Goal: Information Seeking & Learning: Find specific fact

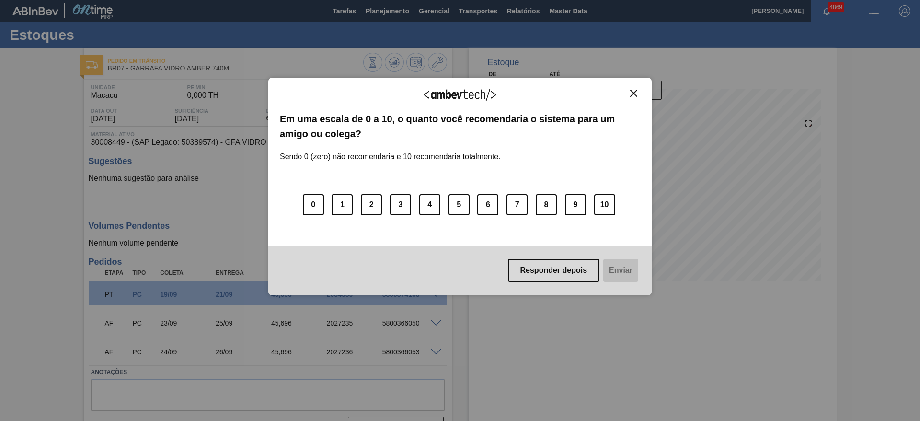
scroll to position [23, 0]
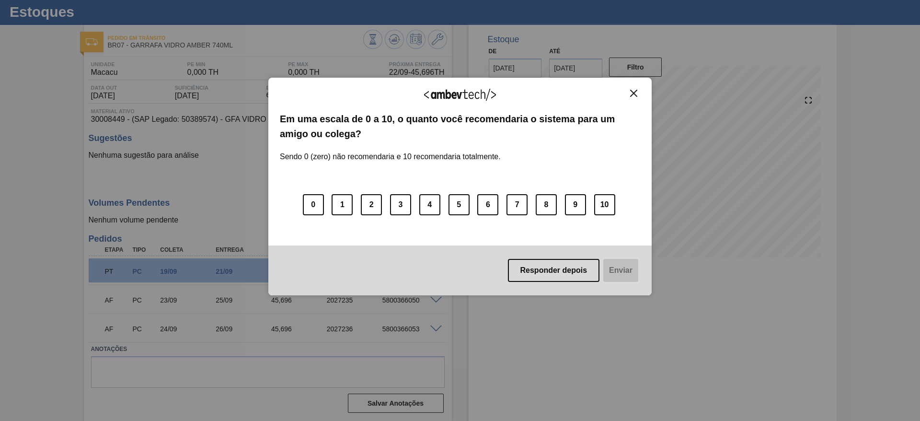
click at [637, 91] on img "Close" at bounding box center [633, 93] width 7 height 7
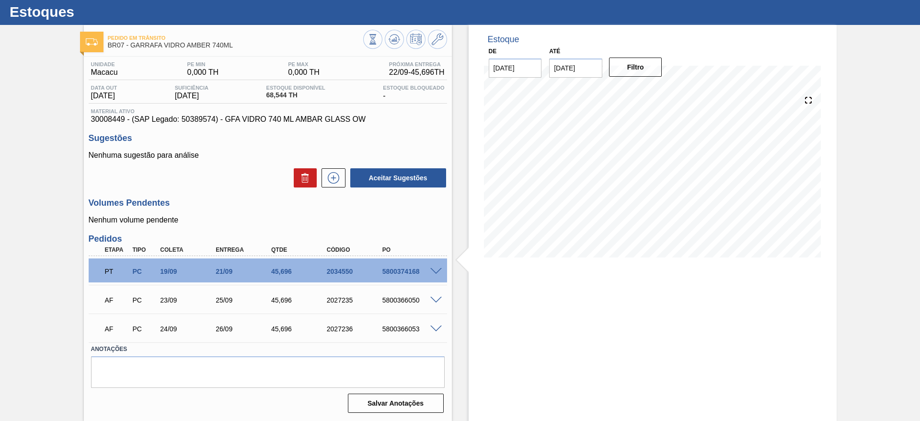
scroll to position [0, 0]
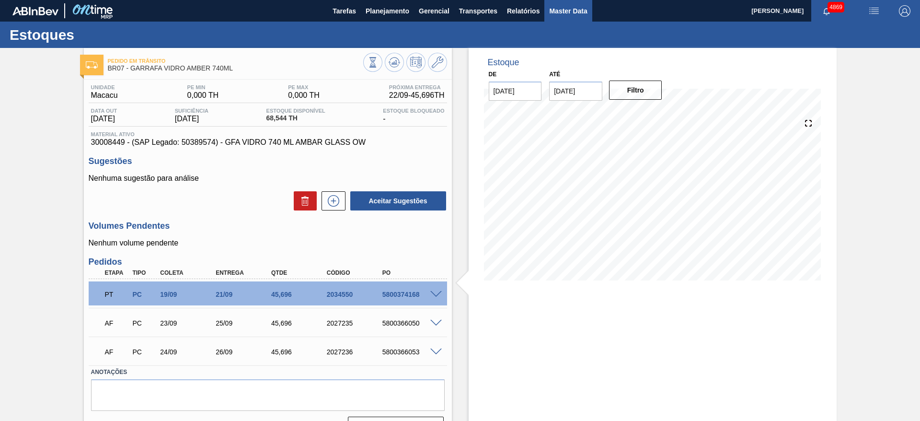
click at [568, 13] on span "Master Data" at bounding box center [568, 11] width 38 height 12
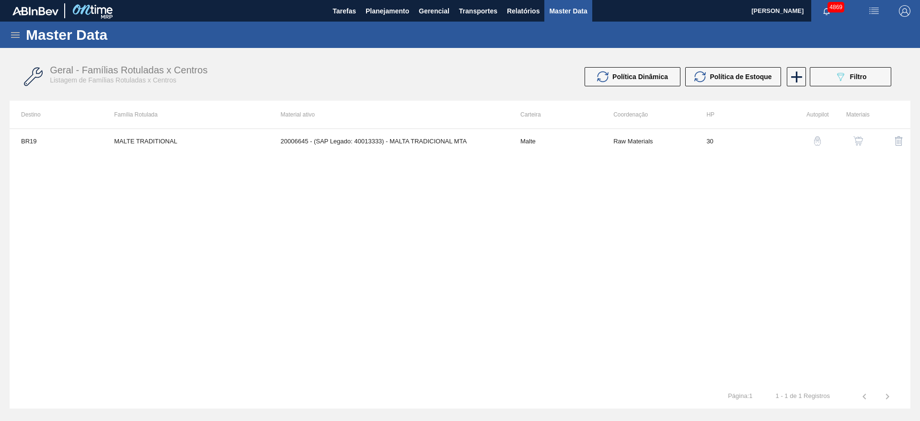
click at [11, 35] on icon at bounding box center [16, 35] width 12 height 12
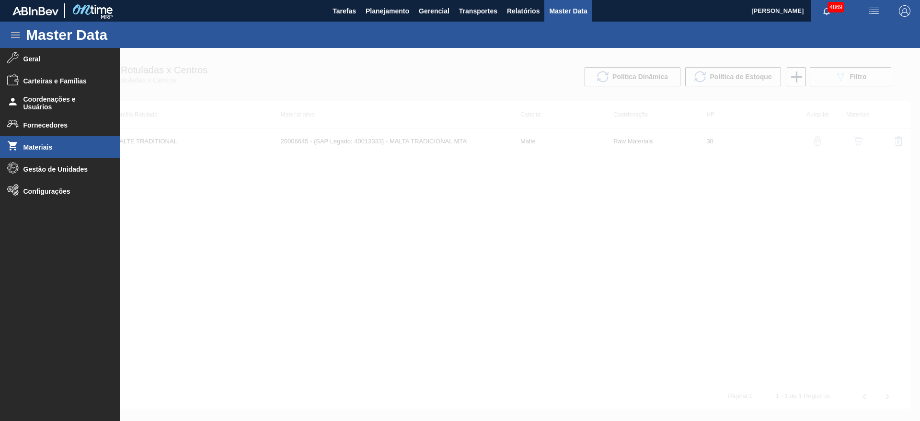
click at [44, 141] on li "Materiais" at bounding box center [60, 147] width 120 height 22
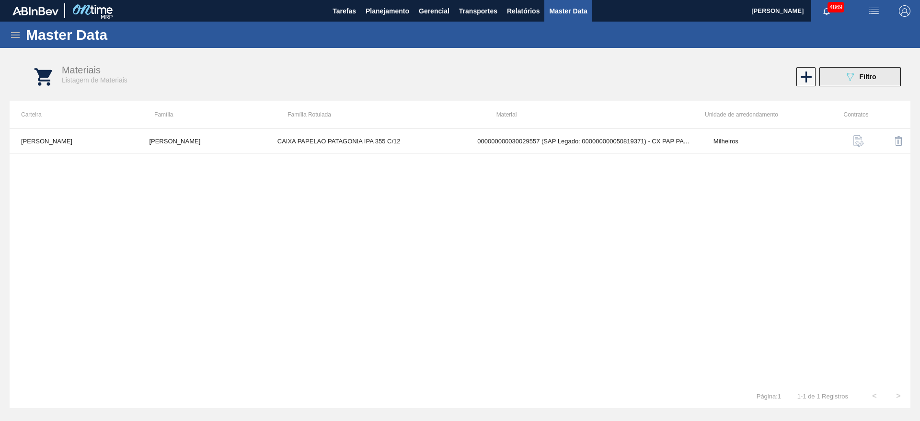
click at [834, 80] on button "089F7B8B-B2A5-4AFE-B5C0-19BA573D28AC Filtro" at bounding box center [861, 76] width 82 height 19
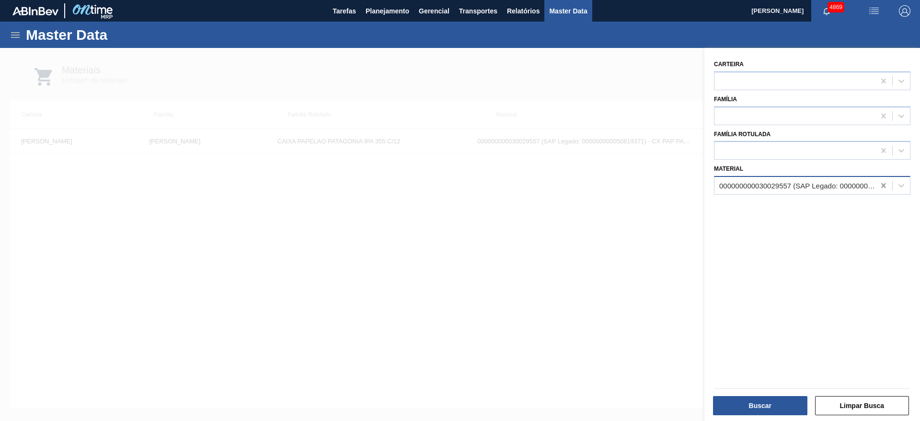
click at [882, 184] on icon at bounding box center [884, 186] width 10 height 10
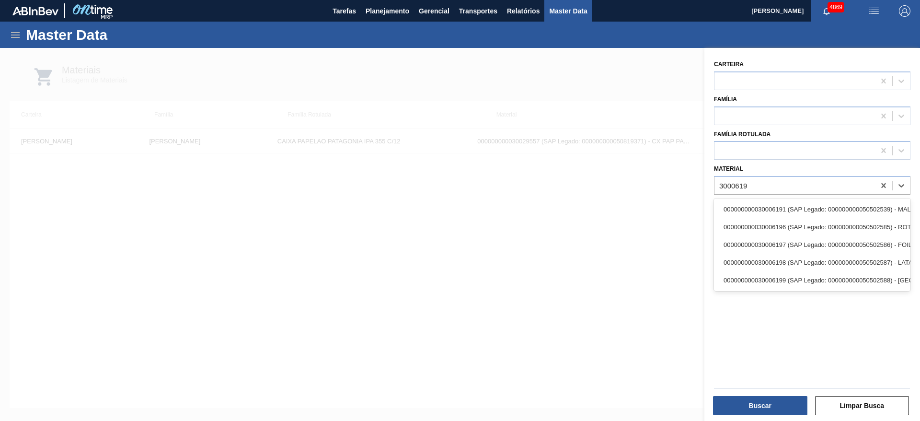
type input "30006191"
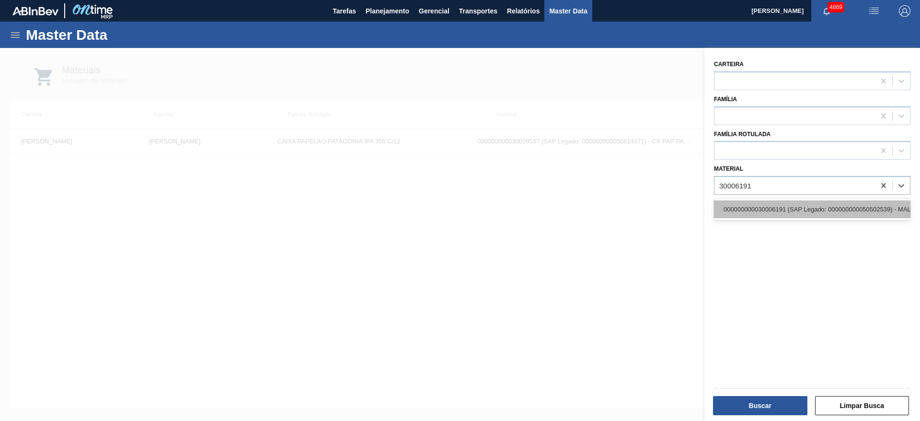
click at [859, 214] on div "000000000030006191 (SAP Legado: 000000000050502539) - MALTE CARARED MALTEAR BIG…" at bounding box center [812, 209] width 197 height 18
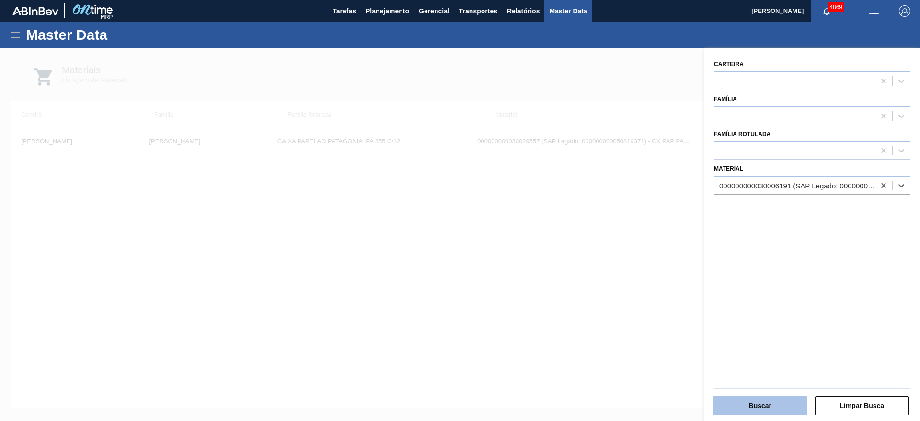
click at [782, 401] on button "Buscar" at bounding box center [760, 405] width 94 height 19
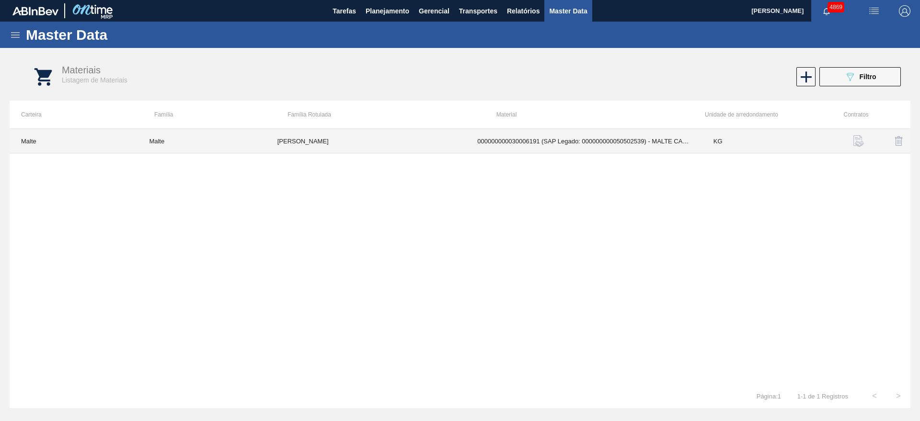
click at [404, 138] on td "[PERSON_NAME]" at bounding box center [366, 141] width 200 height 24
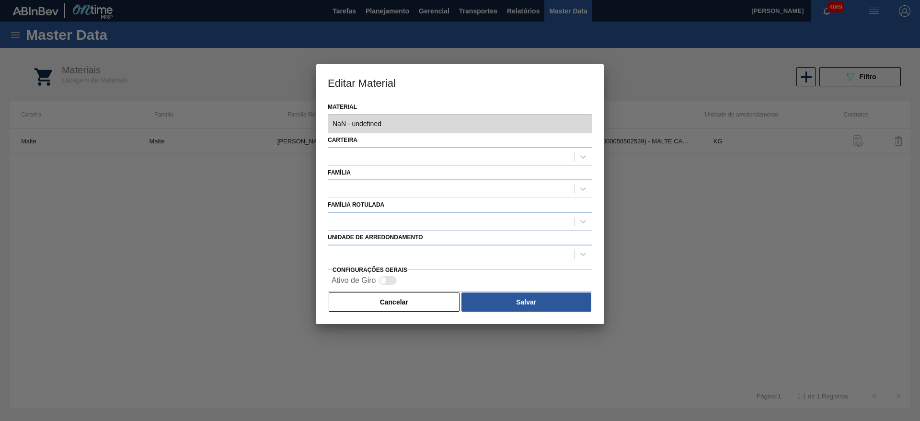
type input "30006191 - 000000000030006191 (SAP Legado: 000000000050502539) - MALTE CARARED …"
